Goal: Information Seeking & Learning: Learn about a topic

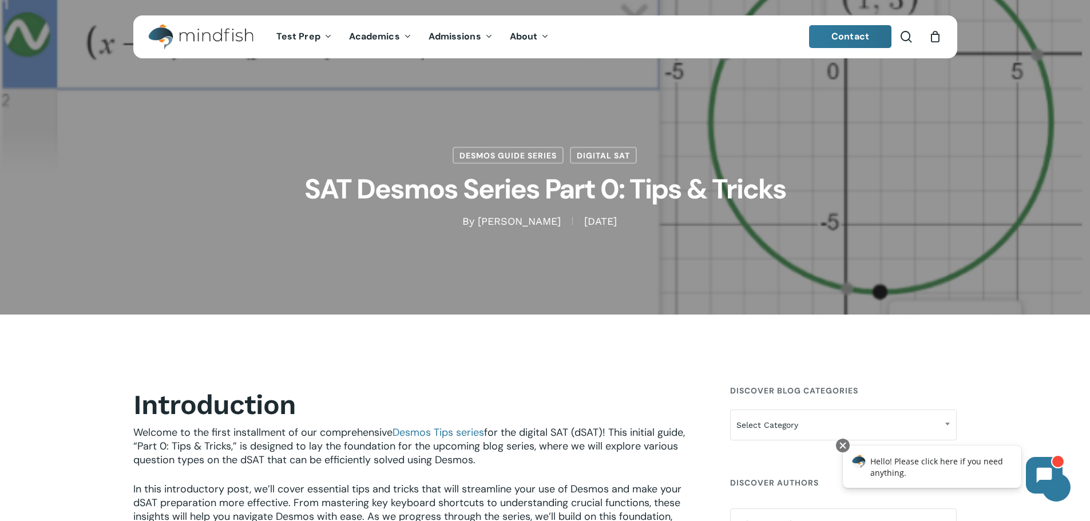
scroll to position [343, 0]
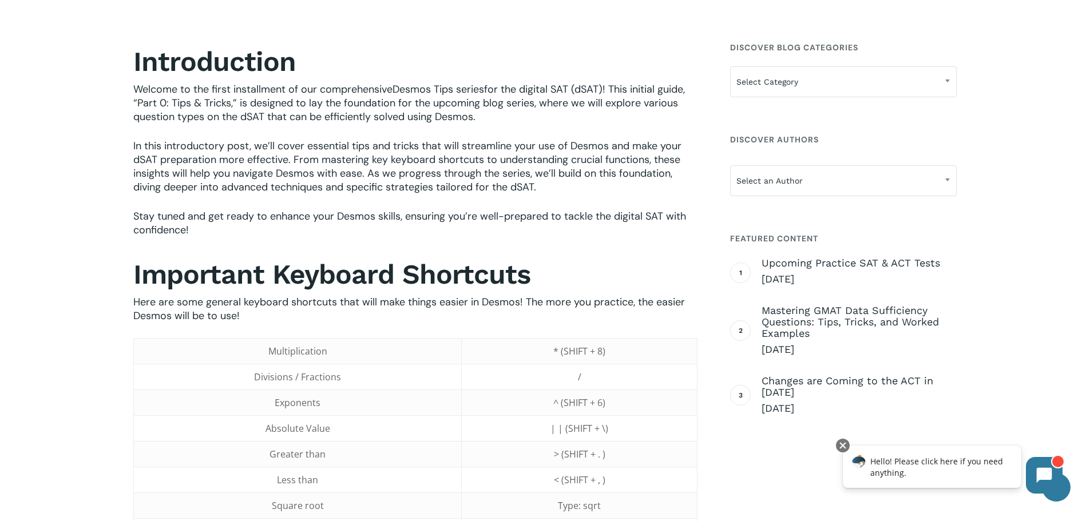
click at [458, 86] on link "Desmos Tips series" at bounding box center [439, 89] width 92 height 14
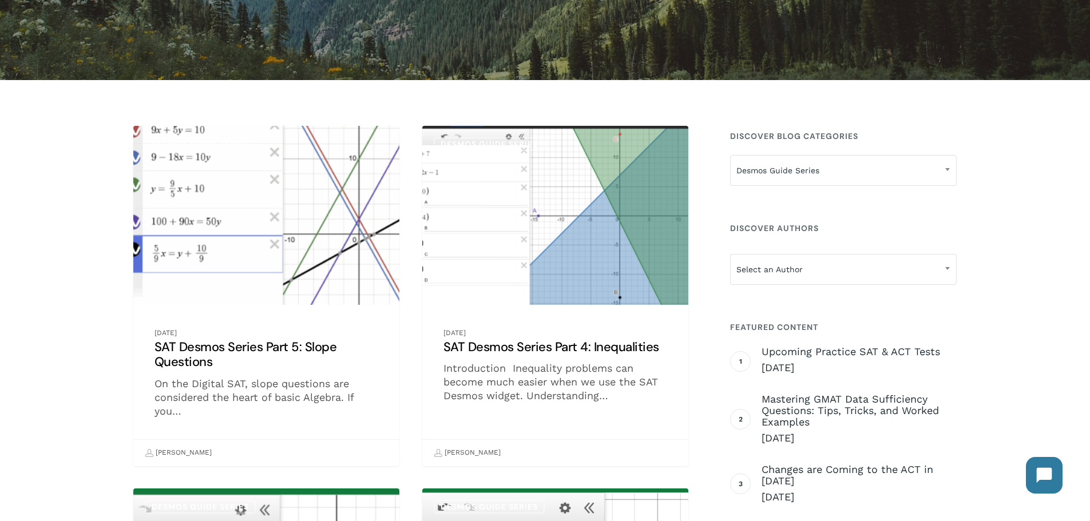
scroll to position [229, 0]
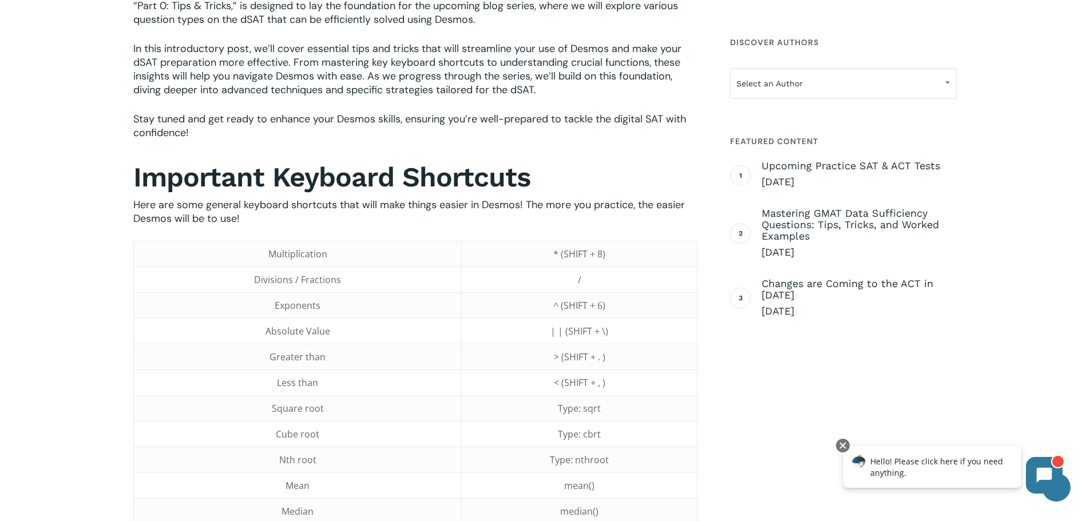
scroll to position [317, 0]
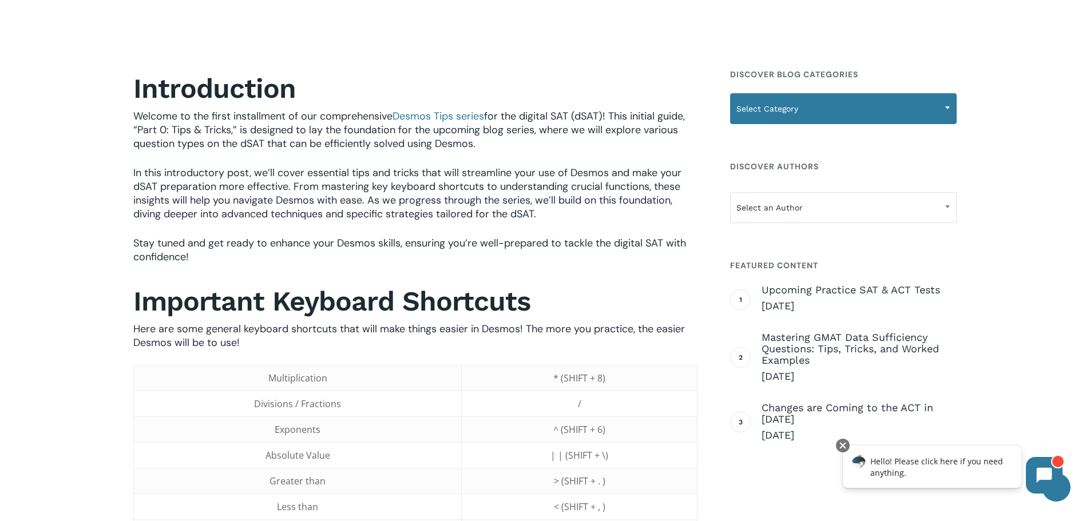
click at [757, 120] on span "Select Category" at bounding box center [844, 109] width 226 height 24
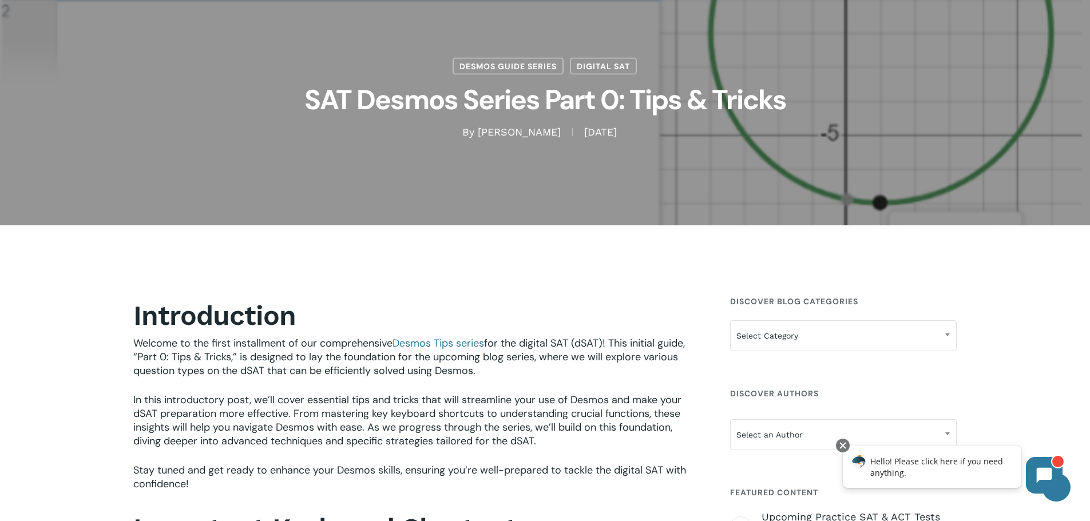
scroll to position [0, 0]
